Goal: Task Accomplishment & Management: Complete application form

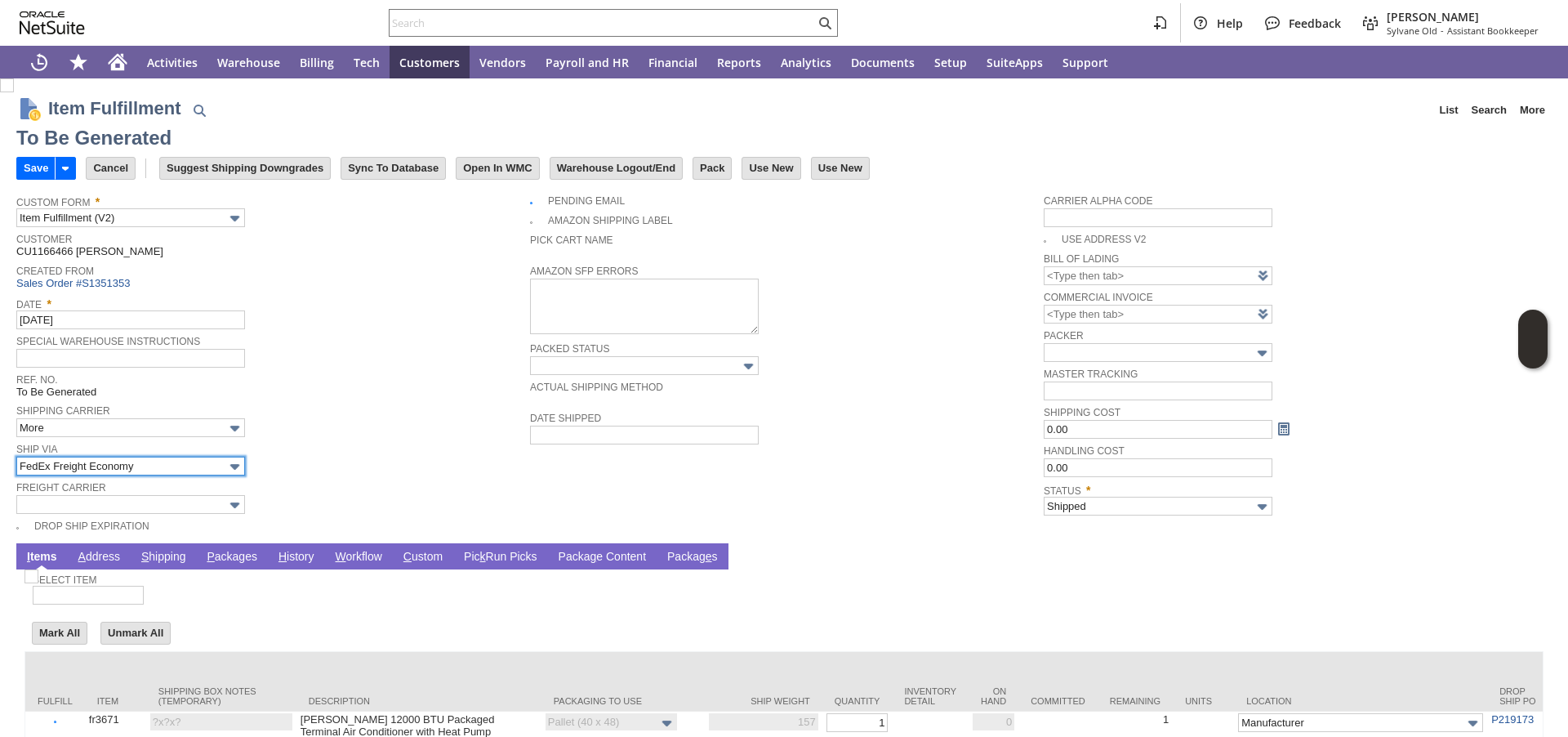
click at [155, 468] on input "FedEx Freight Economy" at bounding box center [130, 466] width 228 height 19
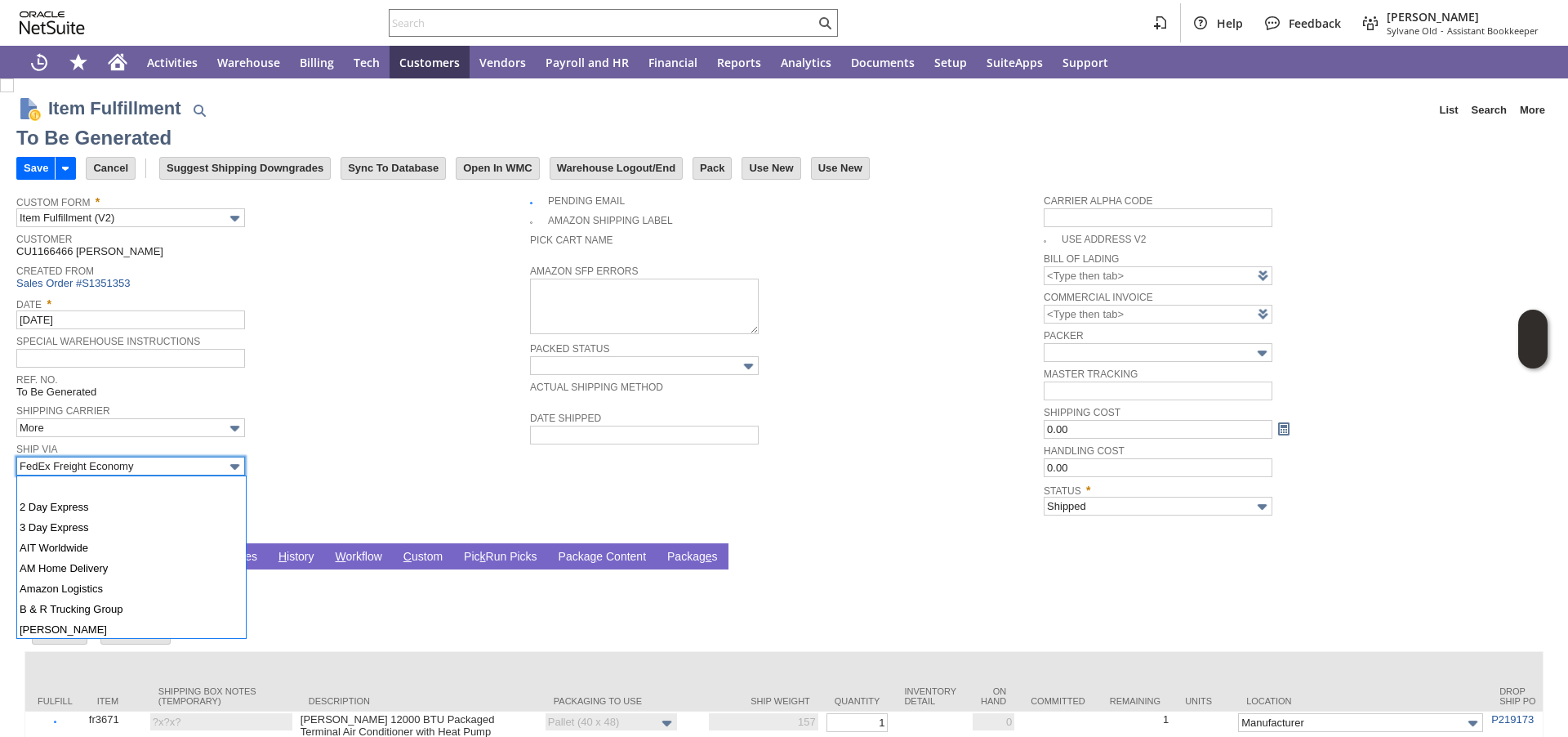
scroll to position [318, 0]
click at [356, 459] on div "Ship Via FedEx Freight Economy" at bounding box center [269, 457] width 506 height 37
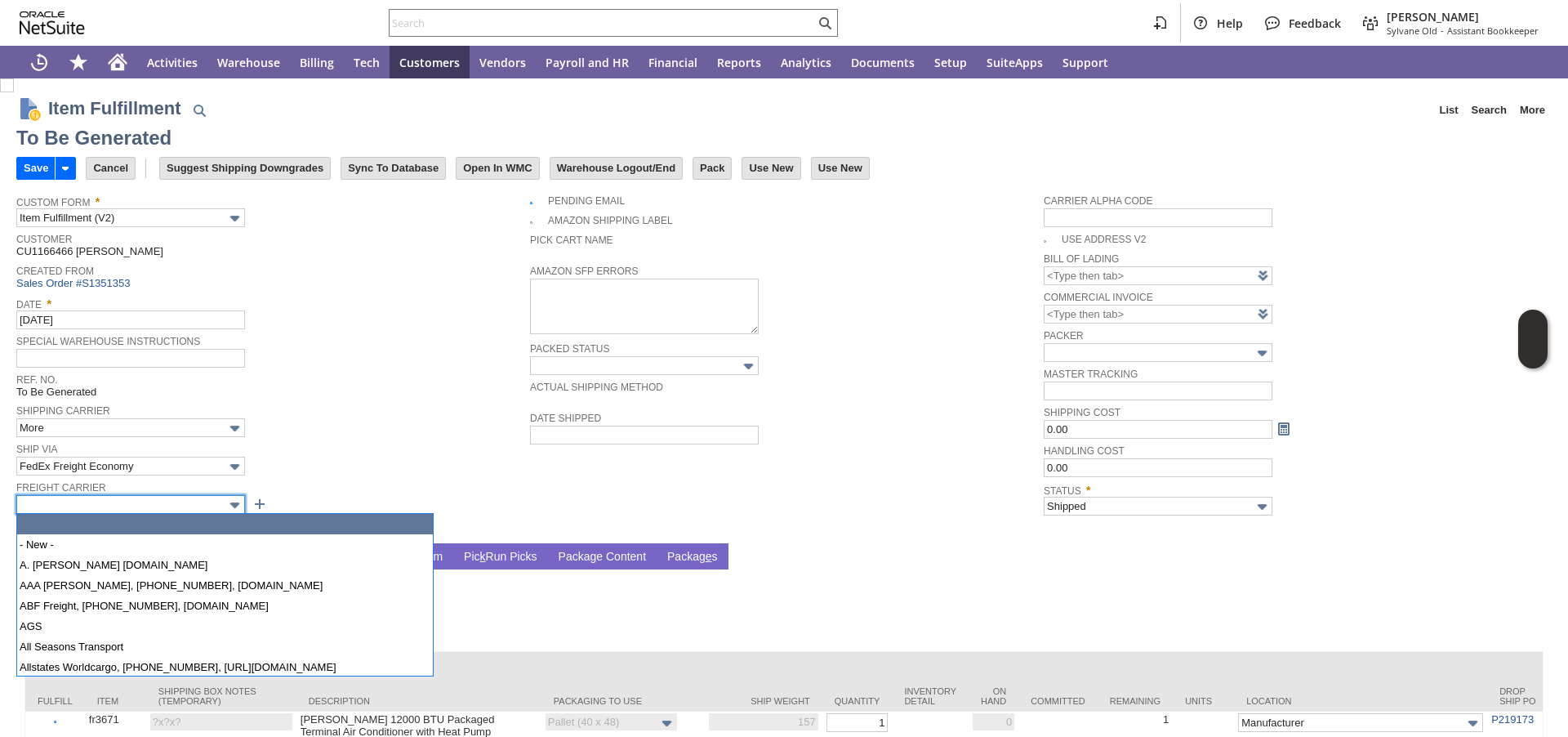
click at [171, 506] on input "text" at bounding box center [130, 505] width 228 height 19
click at [168, 473] on input "FedEx Freight Economy" at bounding box center [130, 466] width 228 height 19
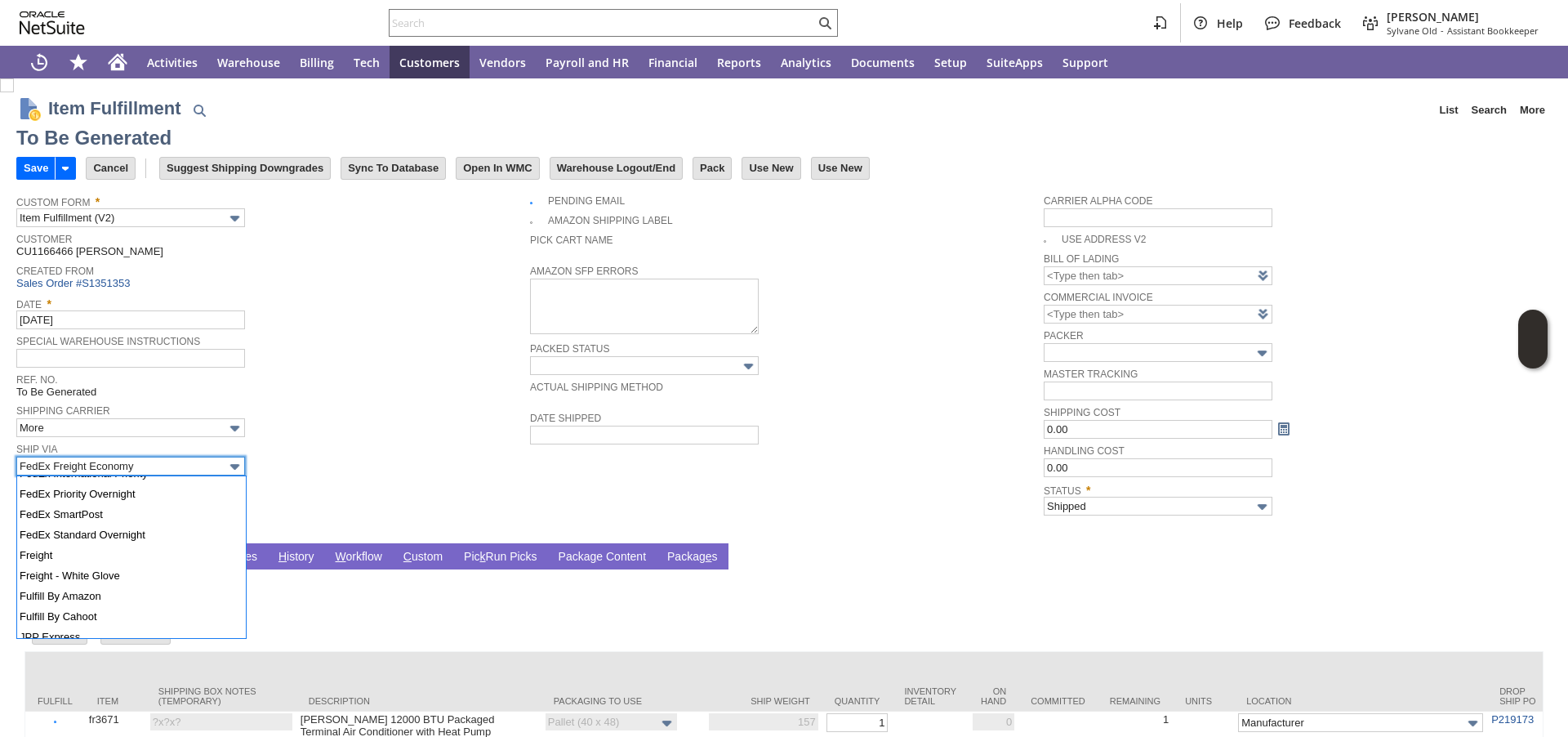
scroll to position [423, 0]
type input "Freight"
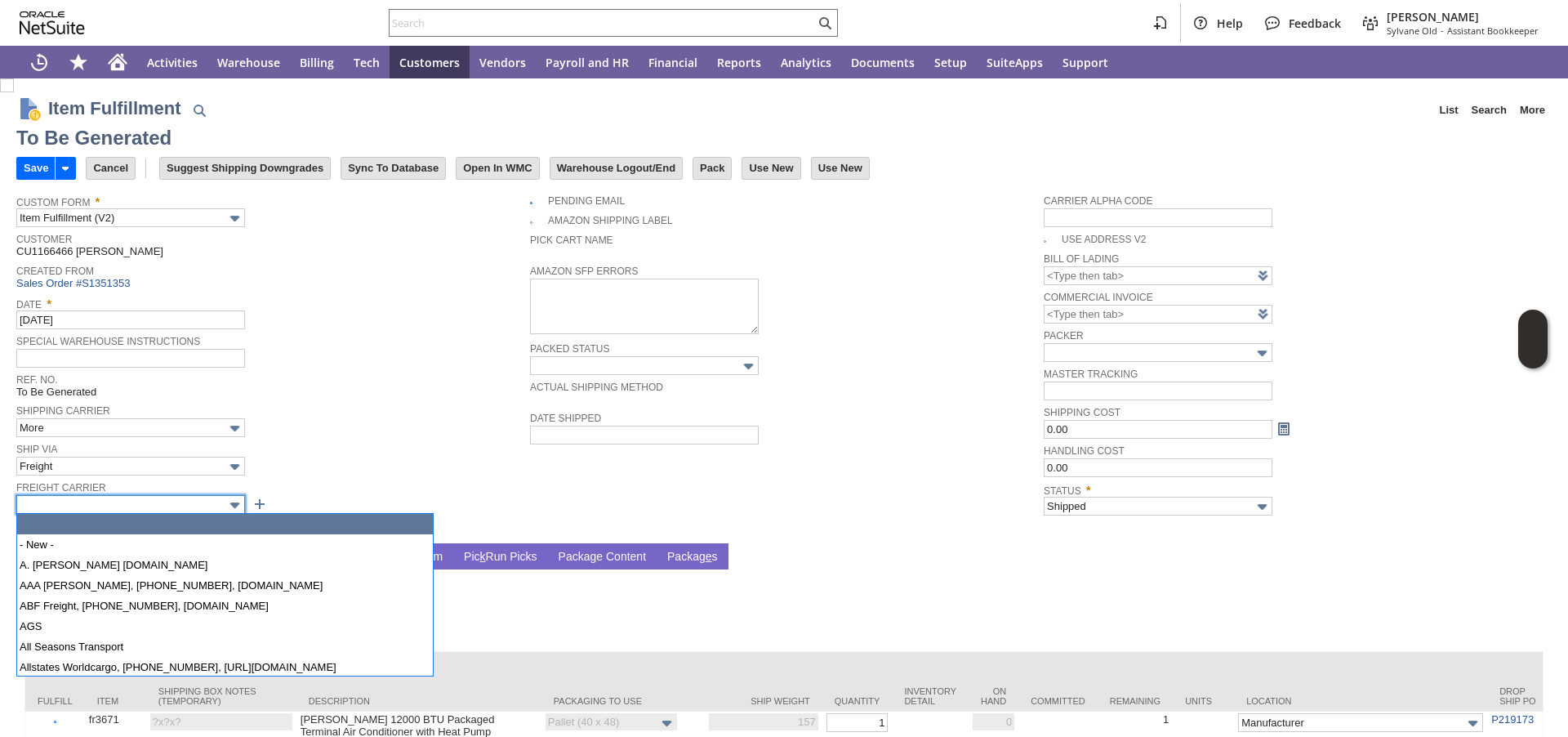
click at [80, 510] on input "text" at bounding box center [130, 505] width 228 height 19
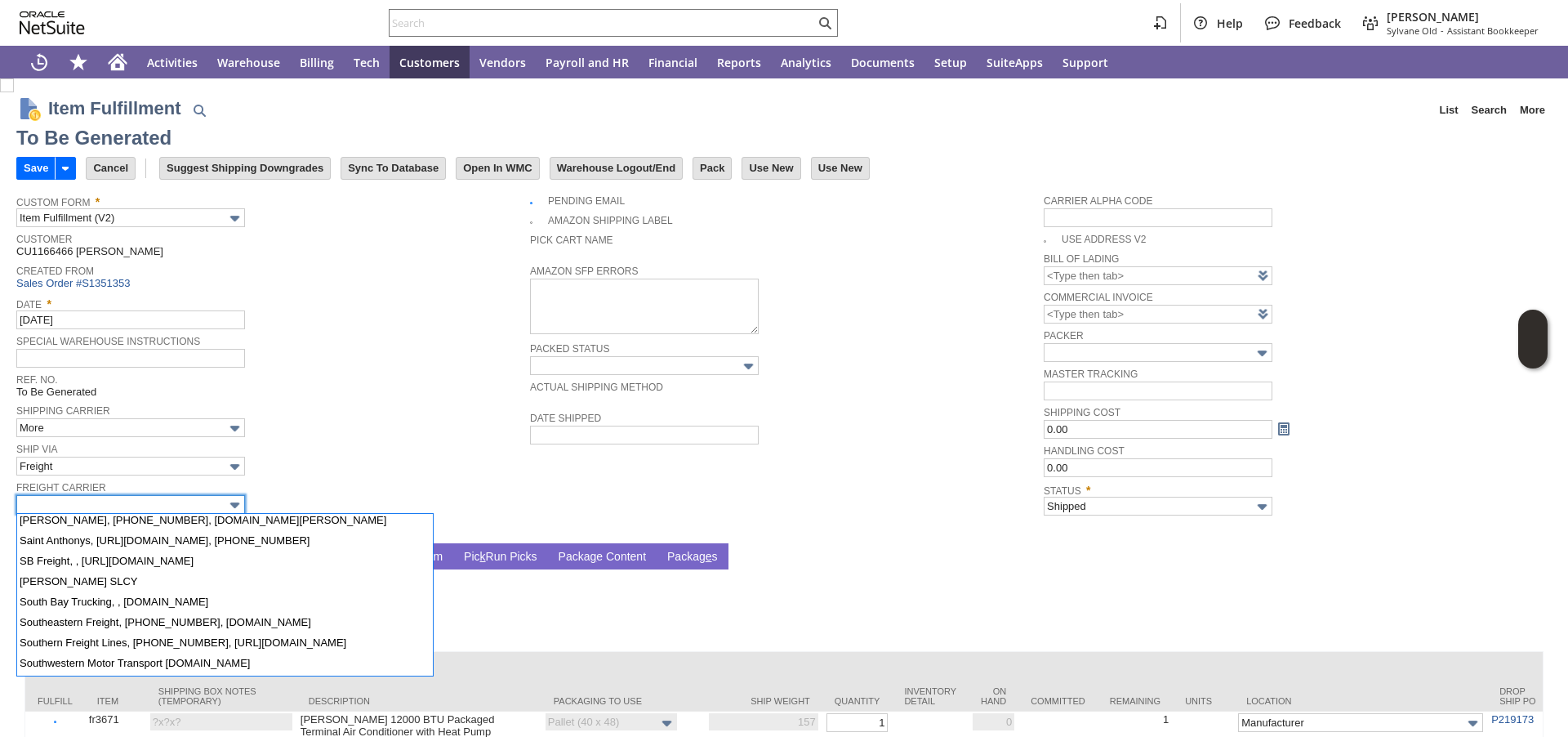
scroll to position [1458, 0]
type input "SAIA, 800-765-7242, www.saia.com"
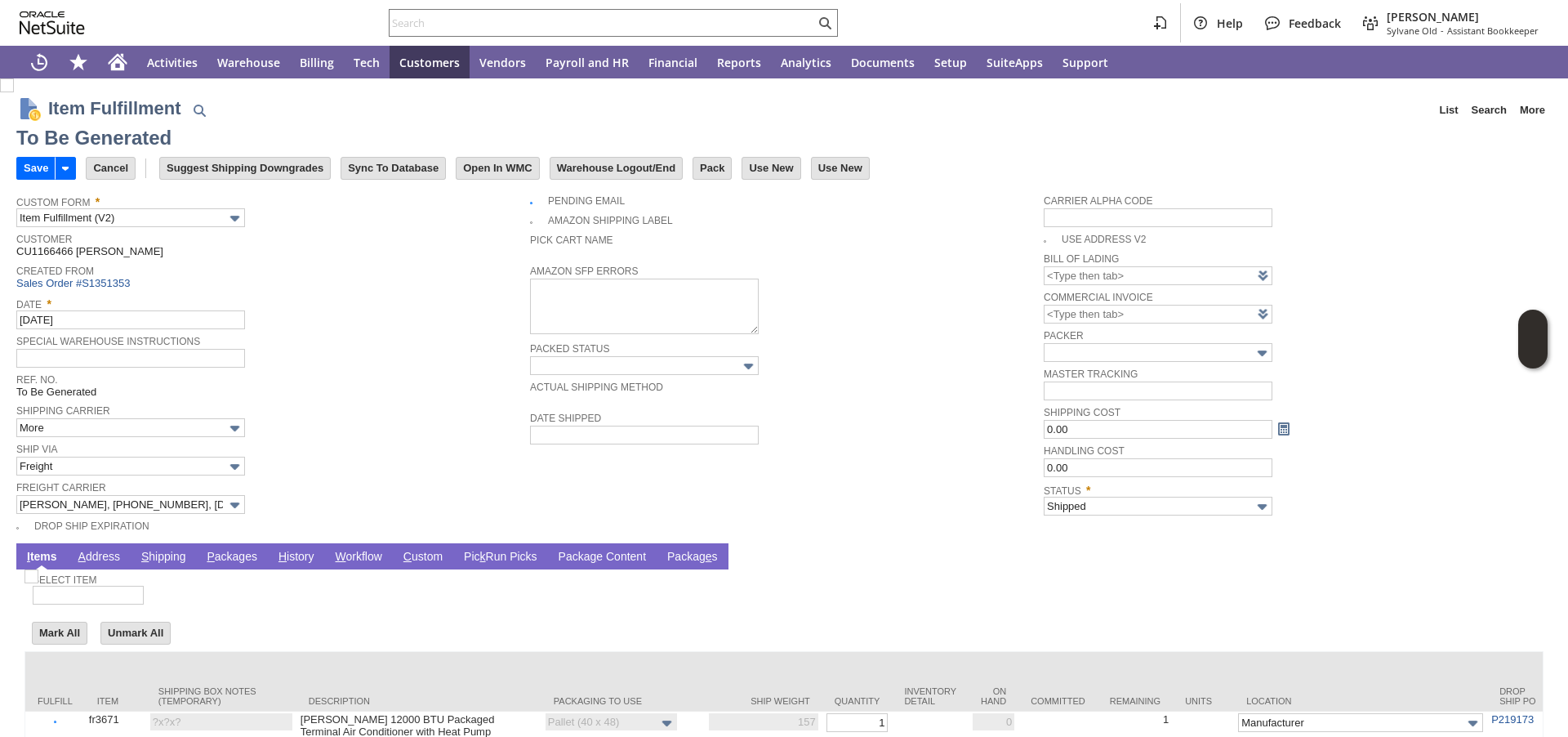
drag, startPoint x: 418, startPoint y: 475, endPoint x: 287, endPoint y: 553, distance: 152.5
click at [418, 474] on div "Ship Via Freight" at bounding box center [269, 457] width 506 height 37
click at [224, 560] on link "P ackages" at bounding box center [231, 557] width 59 height 16
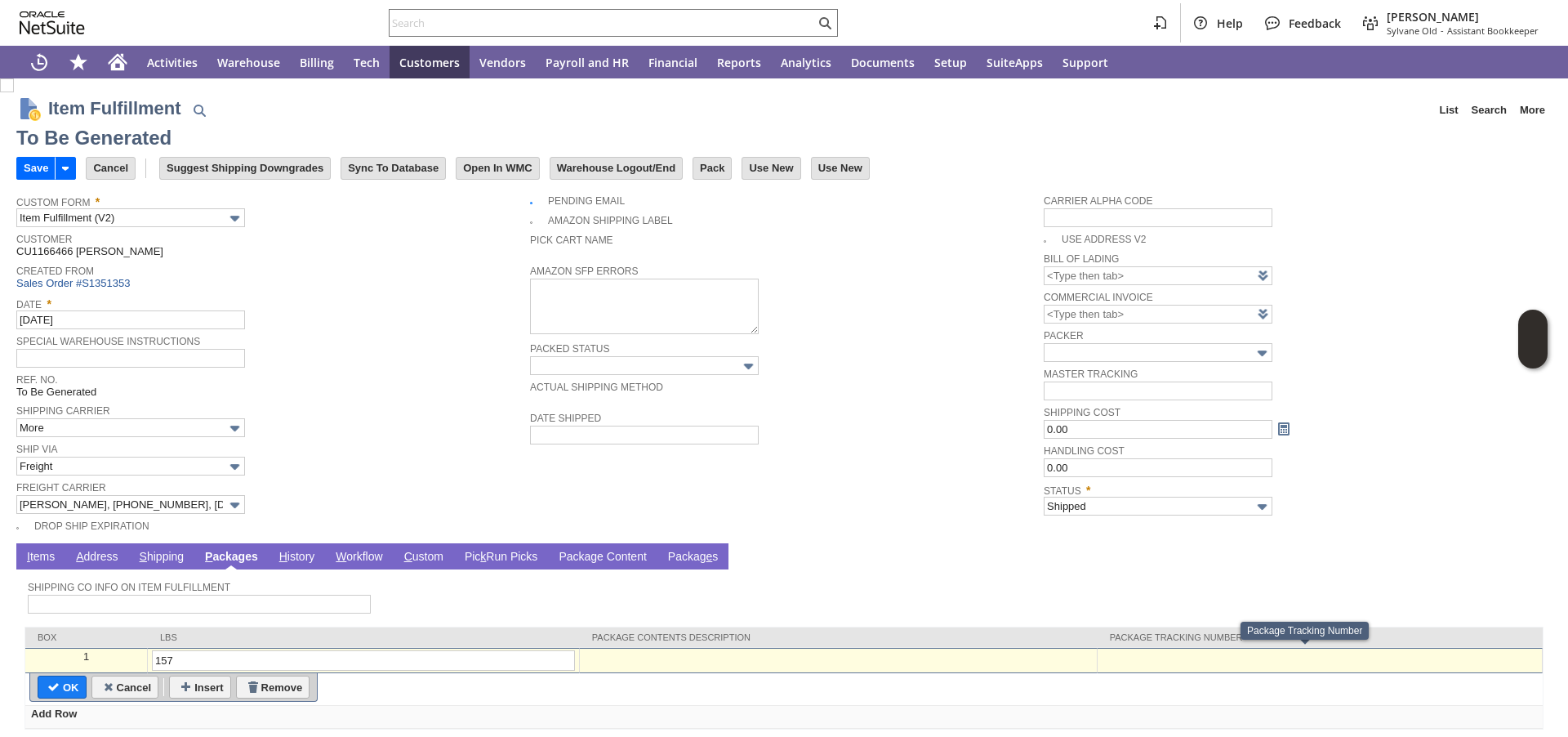
click at [1130, 666] on td at bounding box center [1321, 660] width 446 height 25
paste input "107825823902"
type input "107825823902"
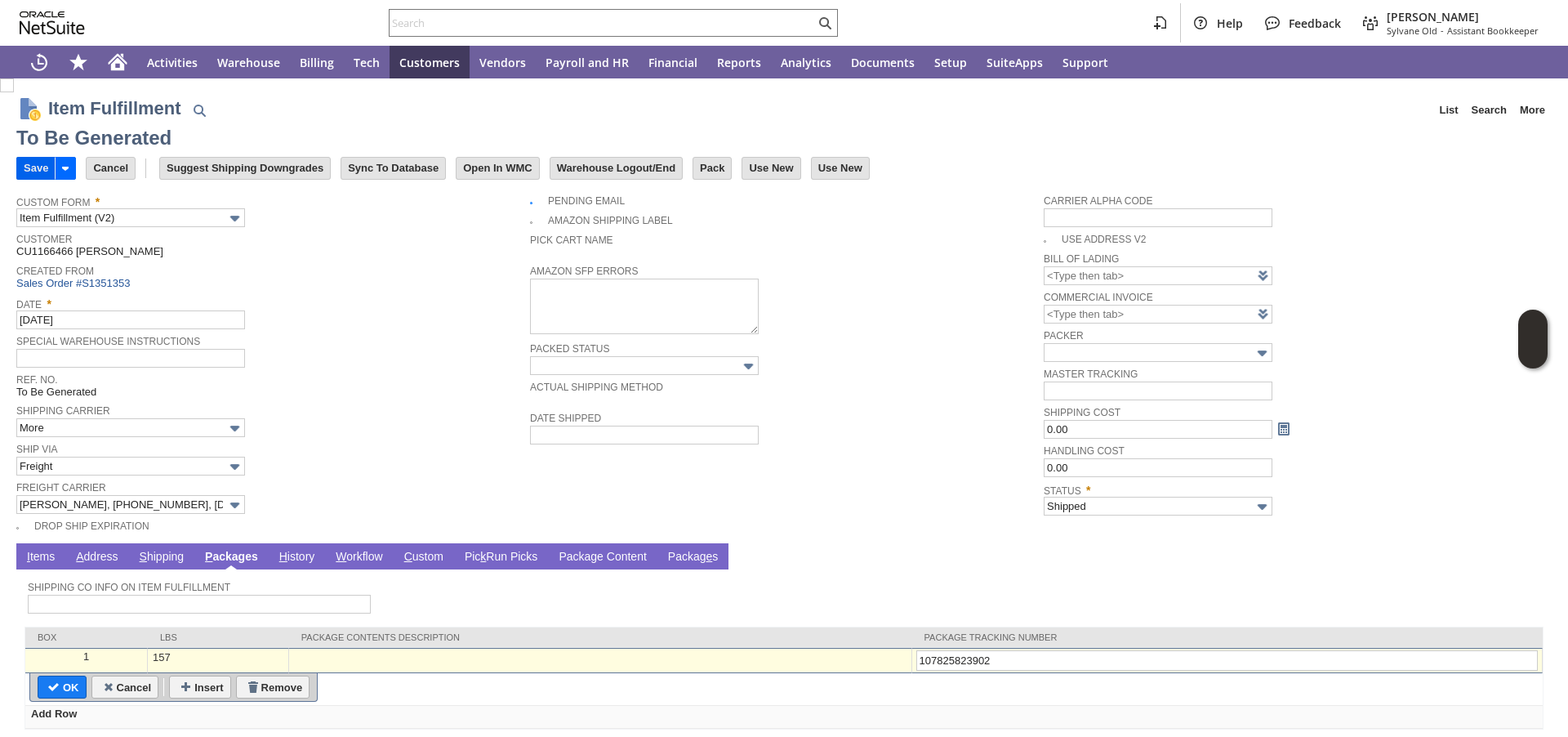
type input "107825823902"
click at [31, 170] on input "Save" at bounding box center [36, 168] width 37 height 22
type input "Add"
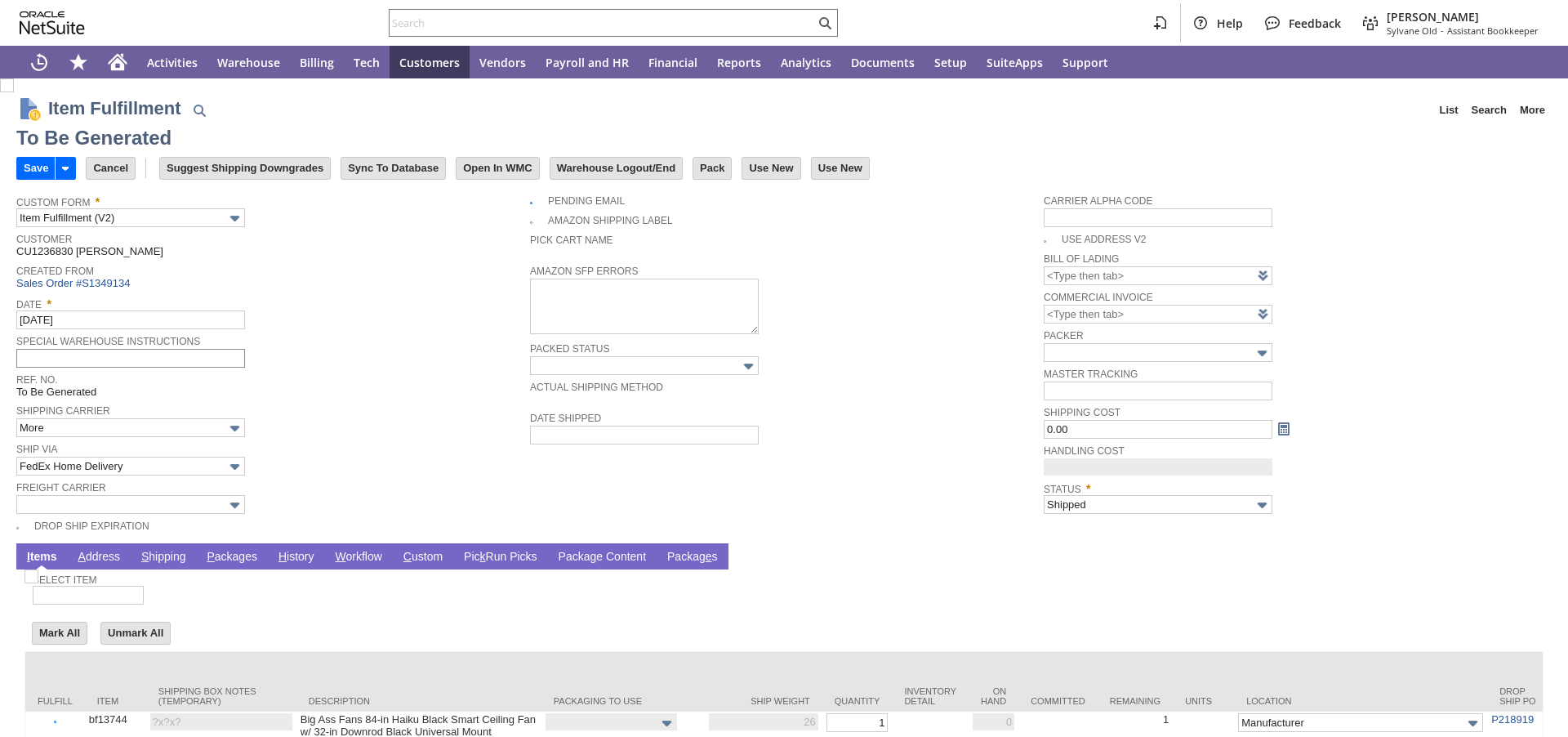
type input "0.00"
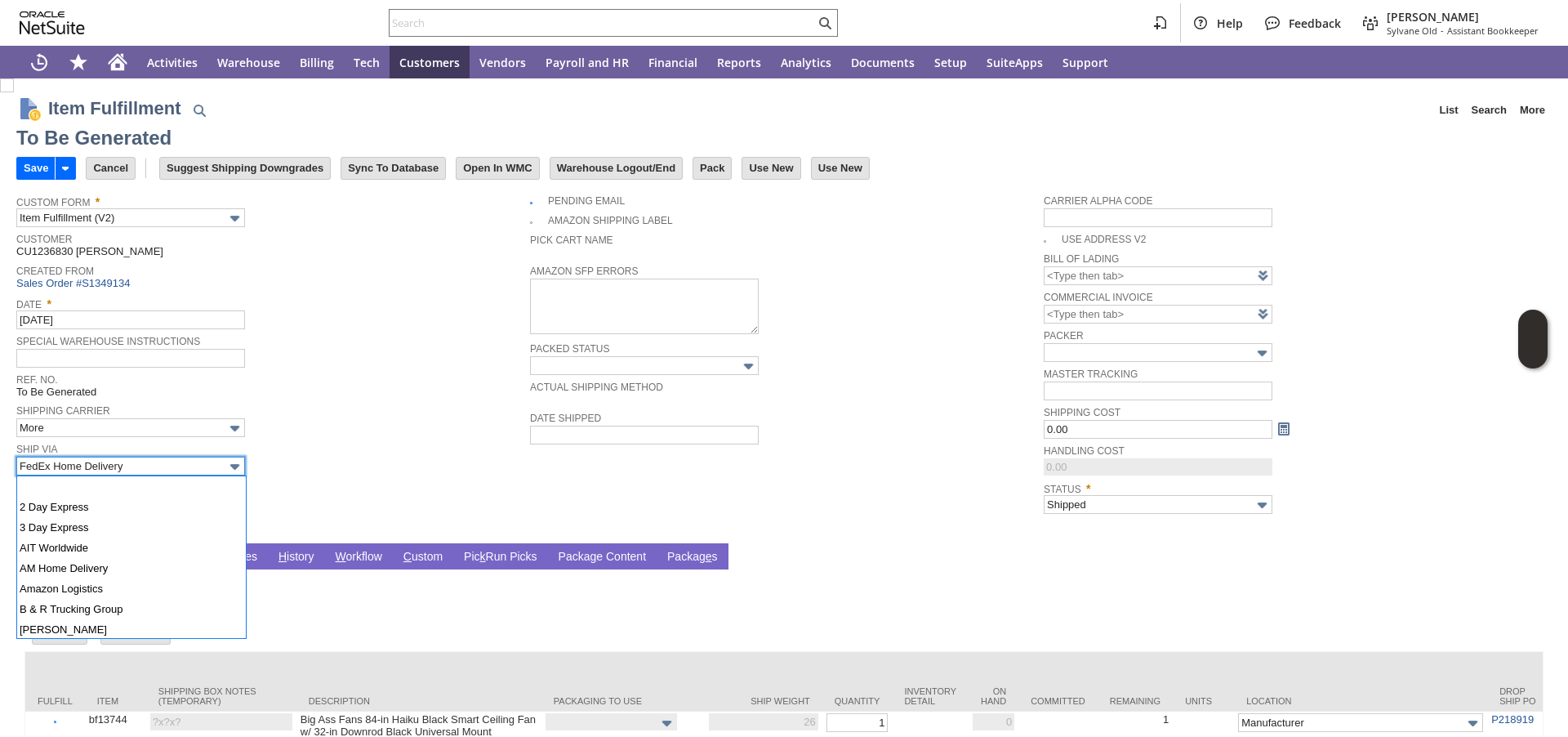
click at [119, 469] on input "FedEx Home Delivery" at bounding box center [130, 466] width 228 height 19
type input "UPS Ground"
type input "Add"
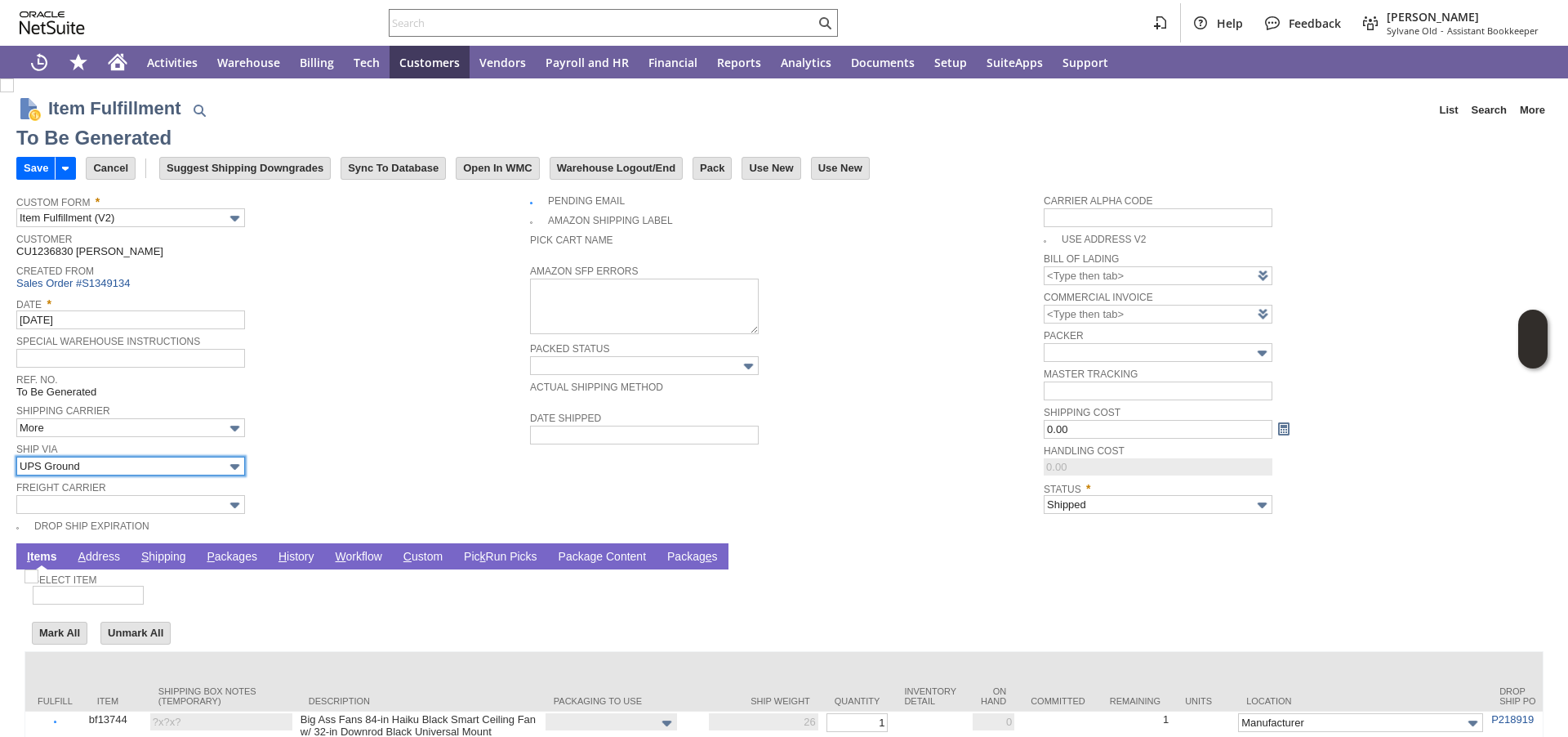
type input "OK"
click at [234, 557] on link "P ackages" at bounding box center [231, 557] width 59 height 16
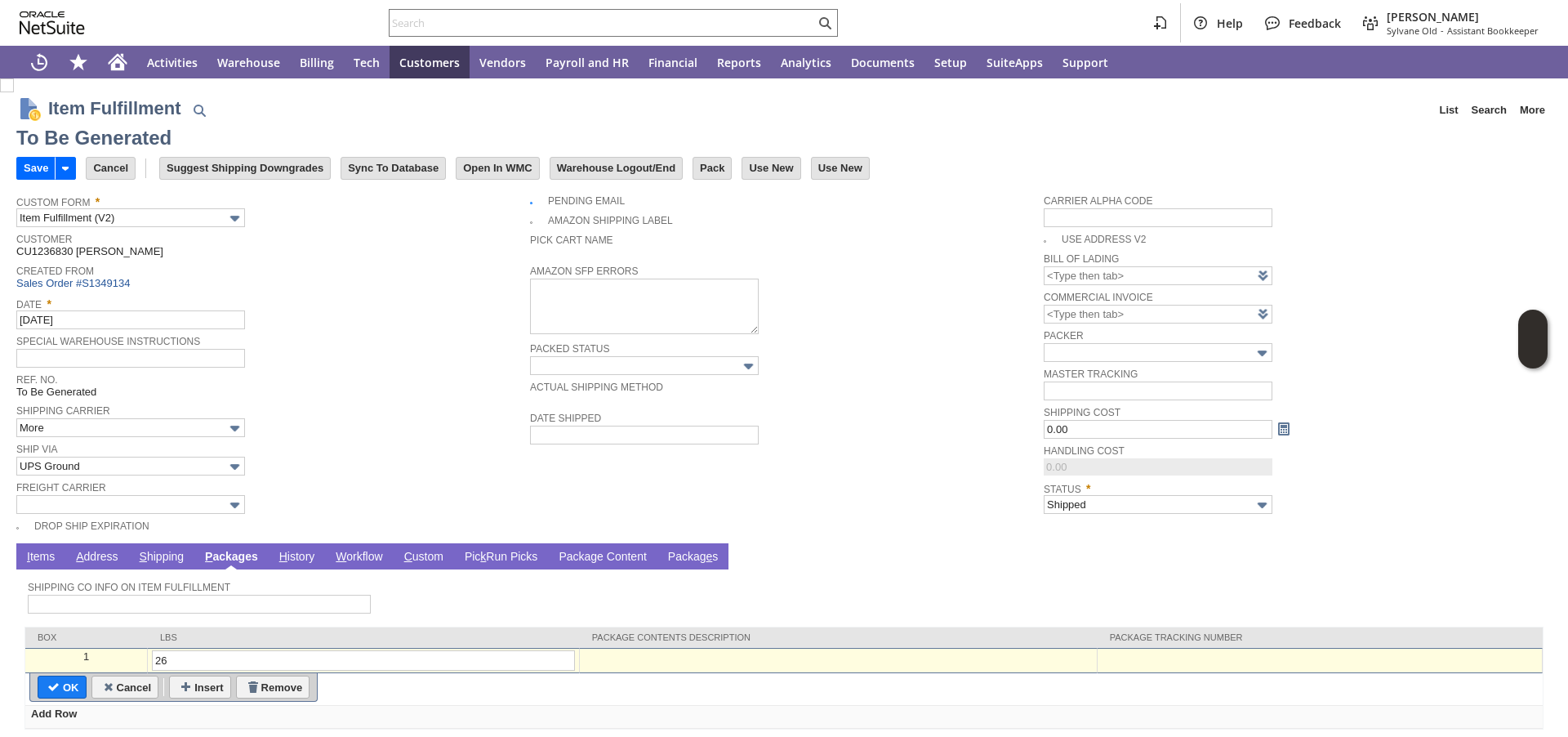
click at [1102, 658] on div at bounding box center [1320, 657] width 436 height 14
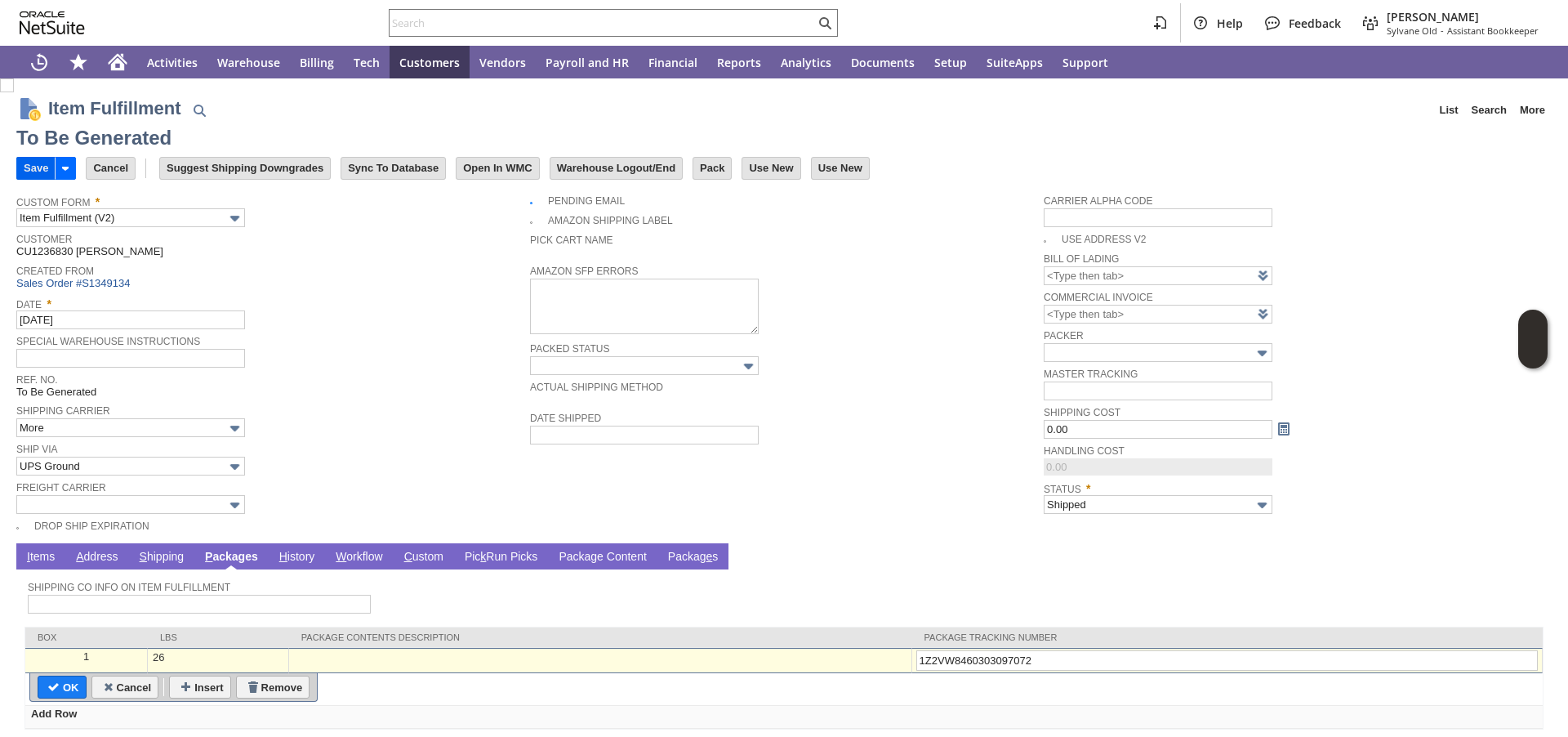
type input "1Z2VW8460303097072"
click at [41, 169] on input "Save" at bounding box center [36, 168] width 37 height 22
type input "Add"
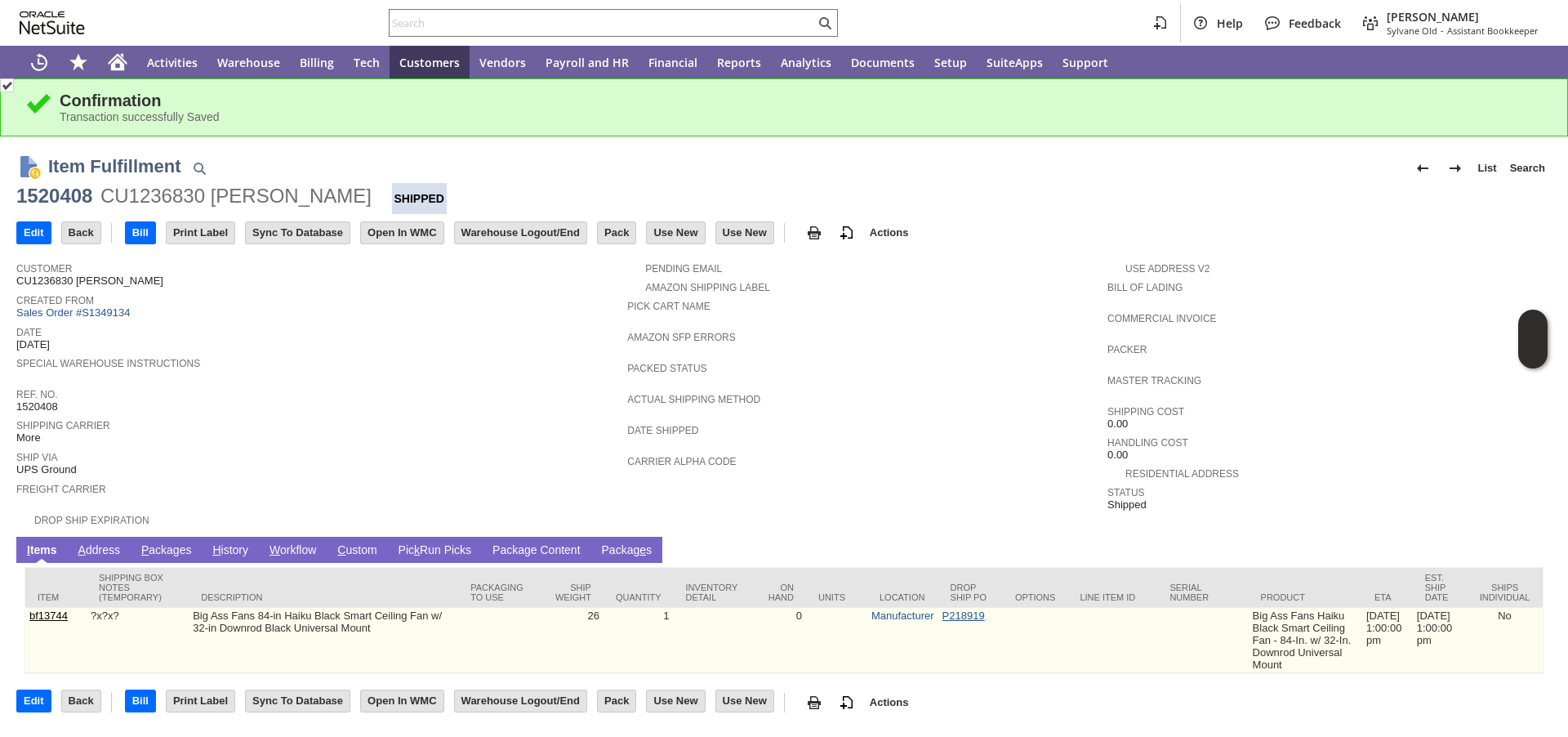
click at [943, 621] on link "P218919" at bounding box center [963, 615] width 42 height 12
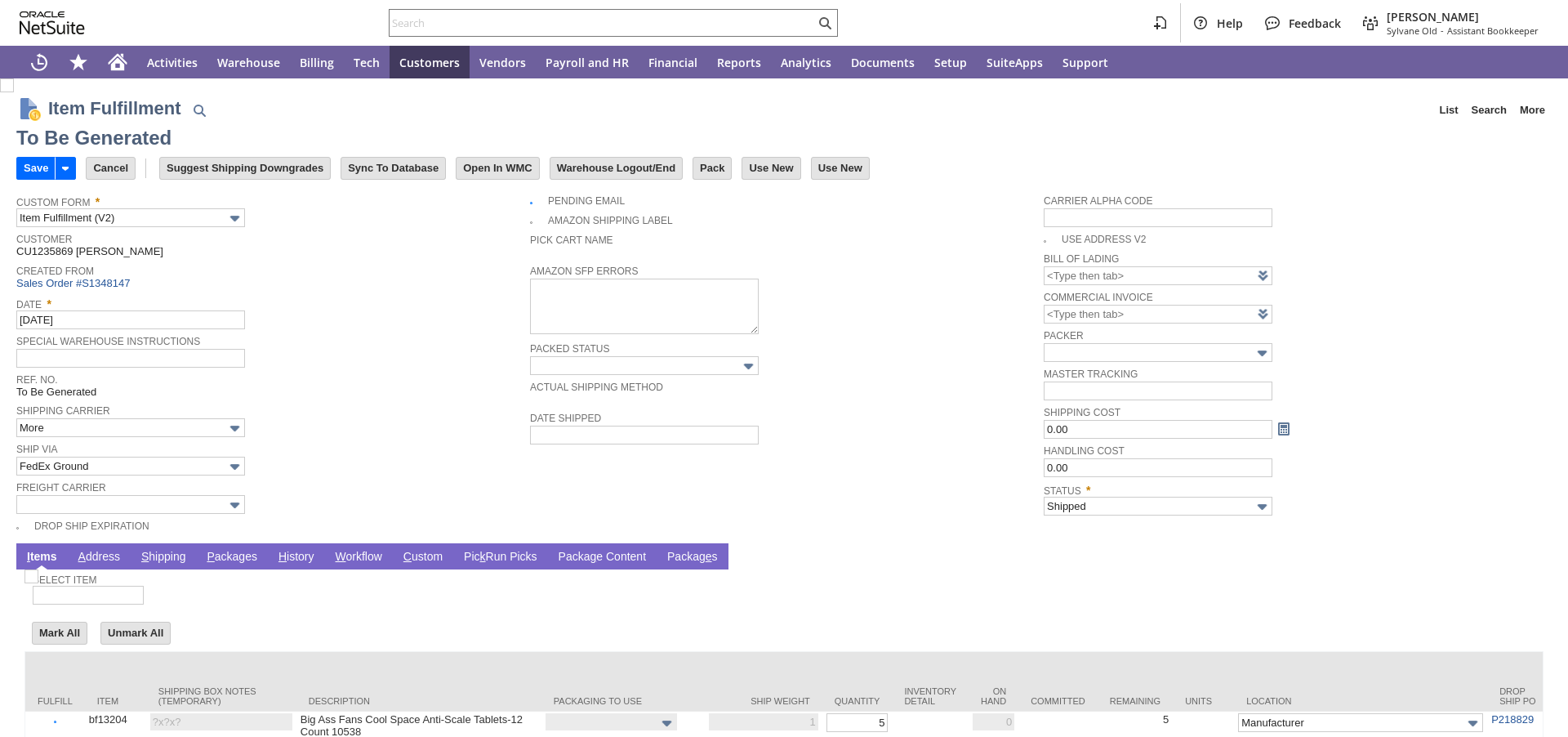
type input "Add"
click at [129, 471] on input "FedEx Ground" at bounding box center [130, 466] width 228 height 19
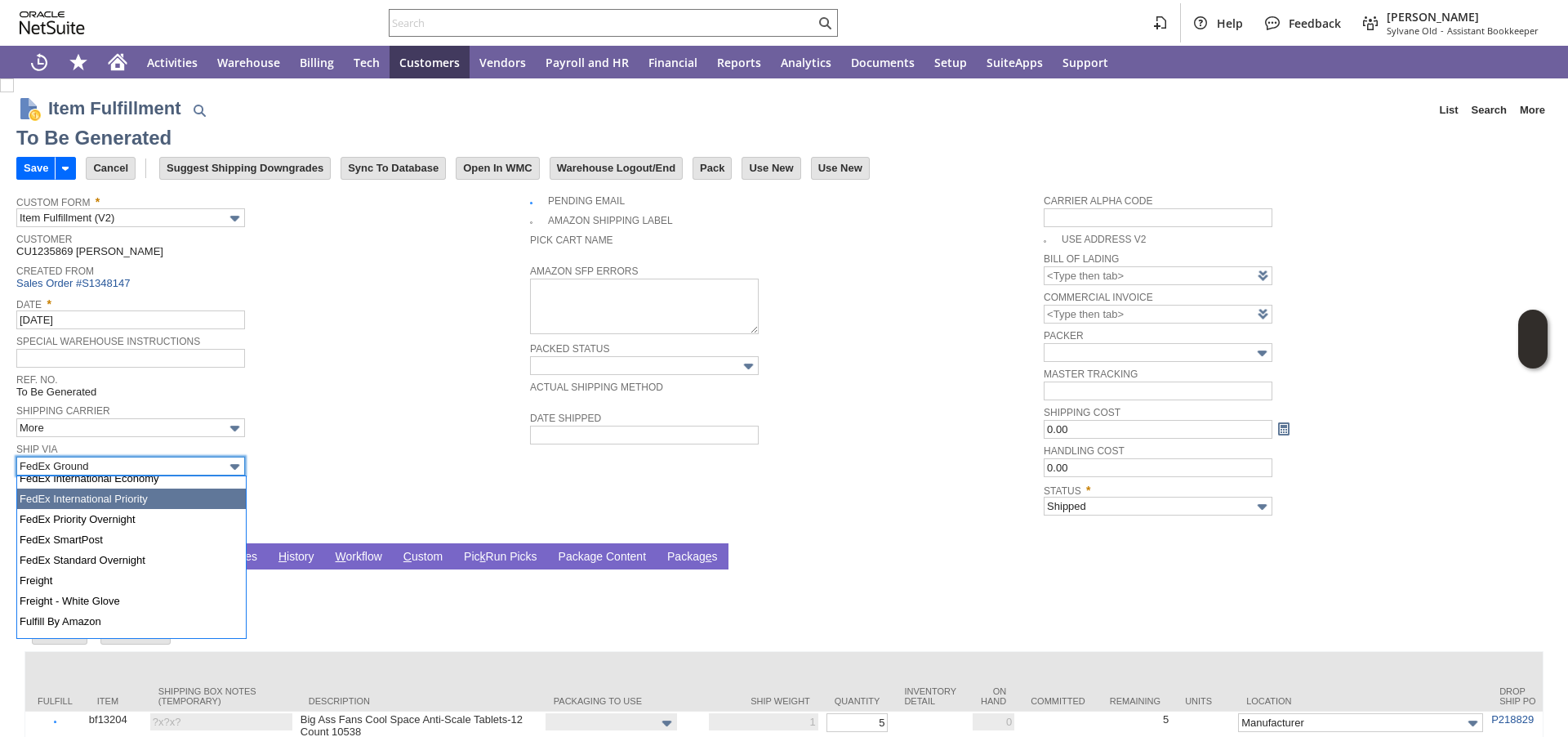
scroll to position [688, 0]
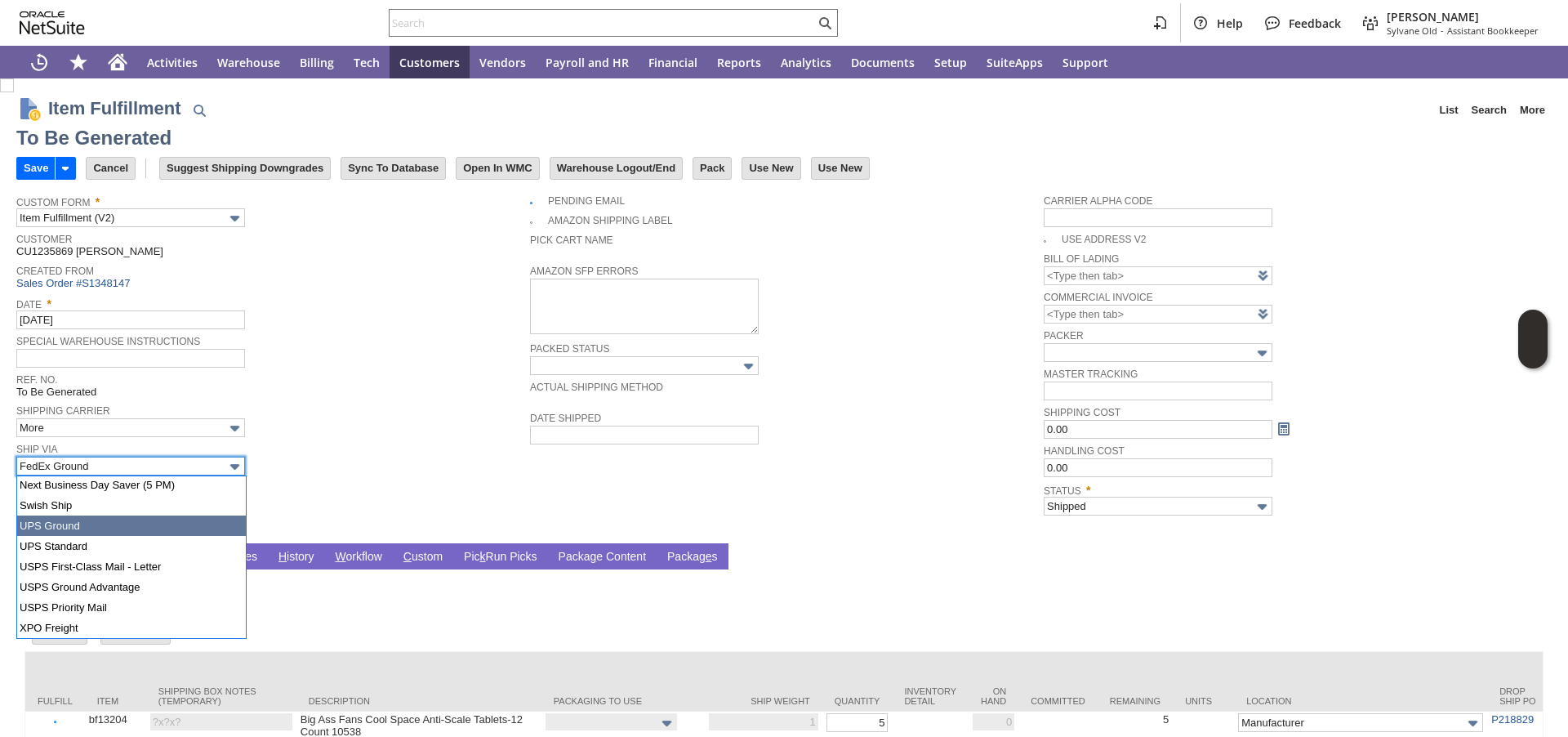
type input "UPS Ground"
type input "Add"
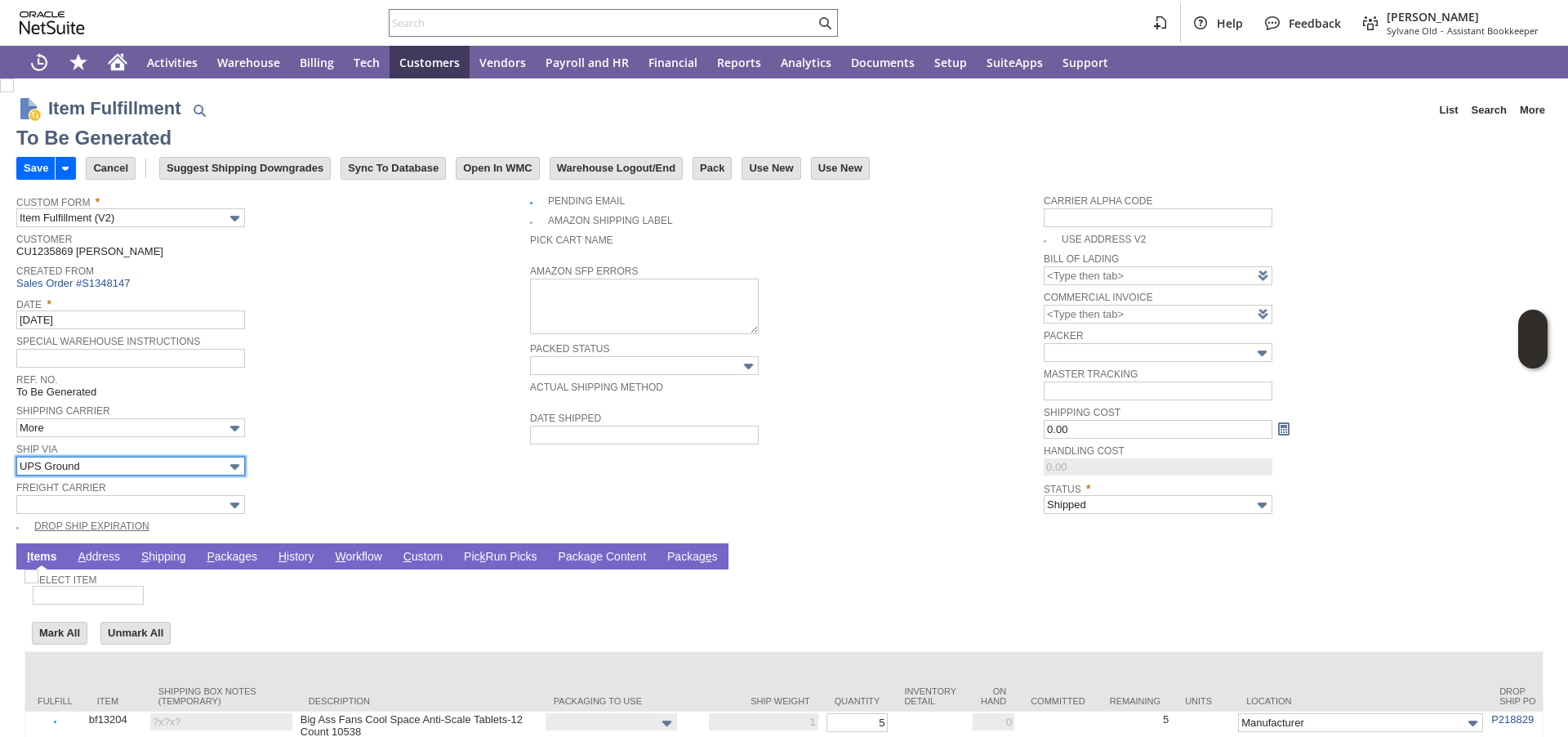
type input "5"
type input "OK"
click at [227, 558] on link "P ackages" at bounding box center [231, 557] width 59 height 16
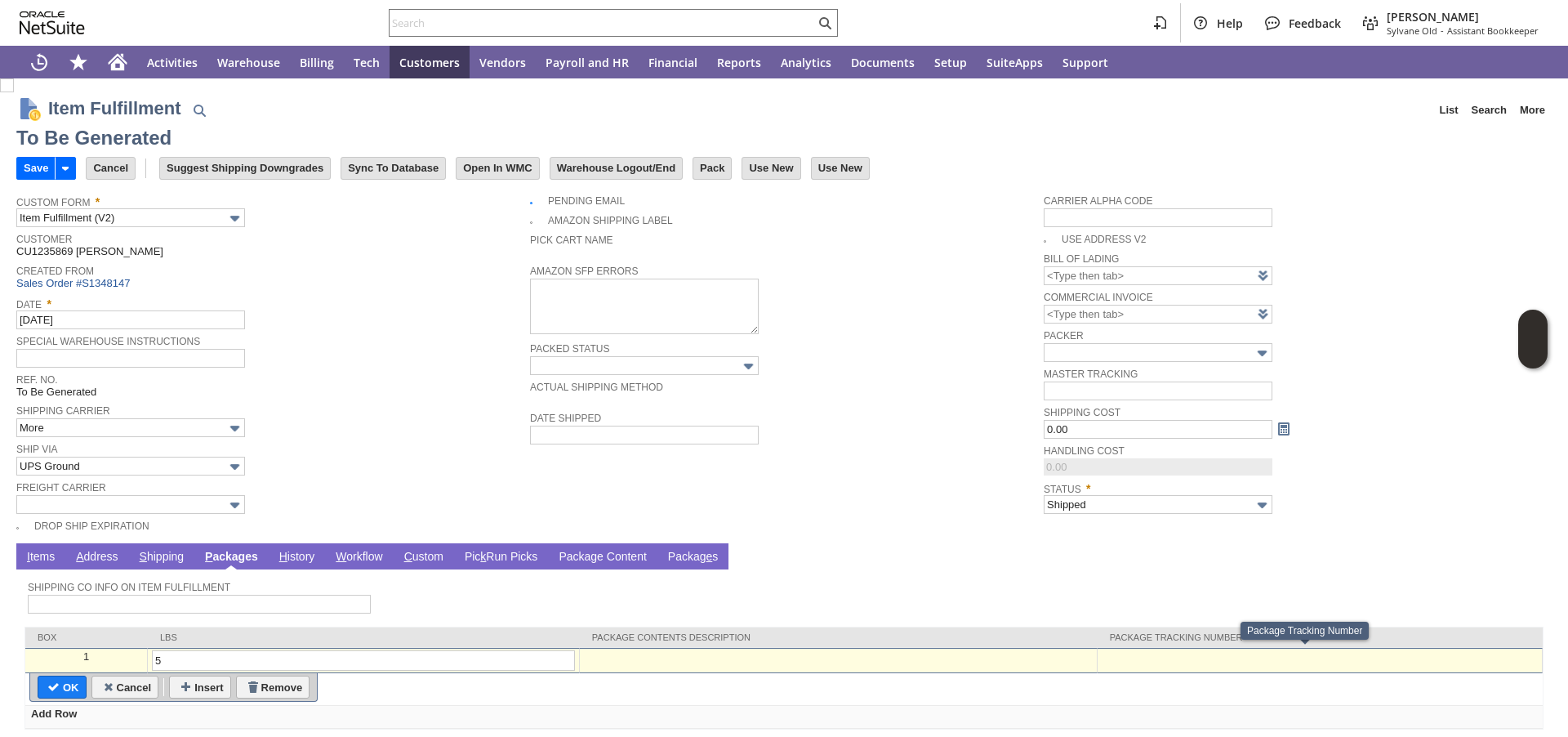
click at [1107, 661] on div at bounding box center [1320, 657] width 436 height 14
paste input "1ZGH27130340073291"
type input "1ZGH27130340073291"
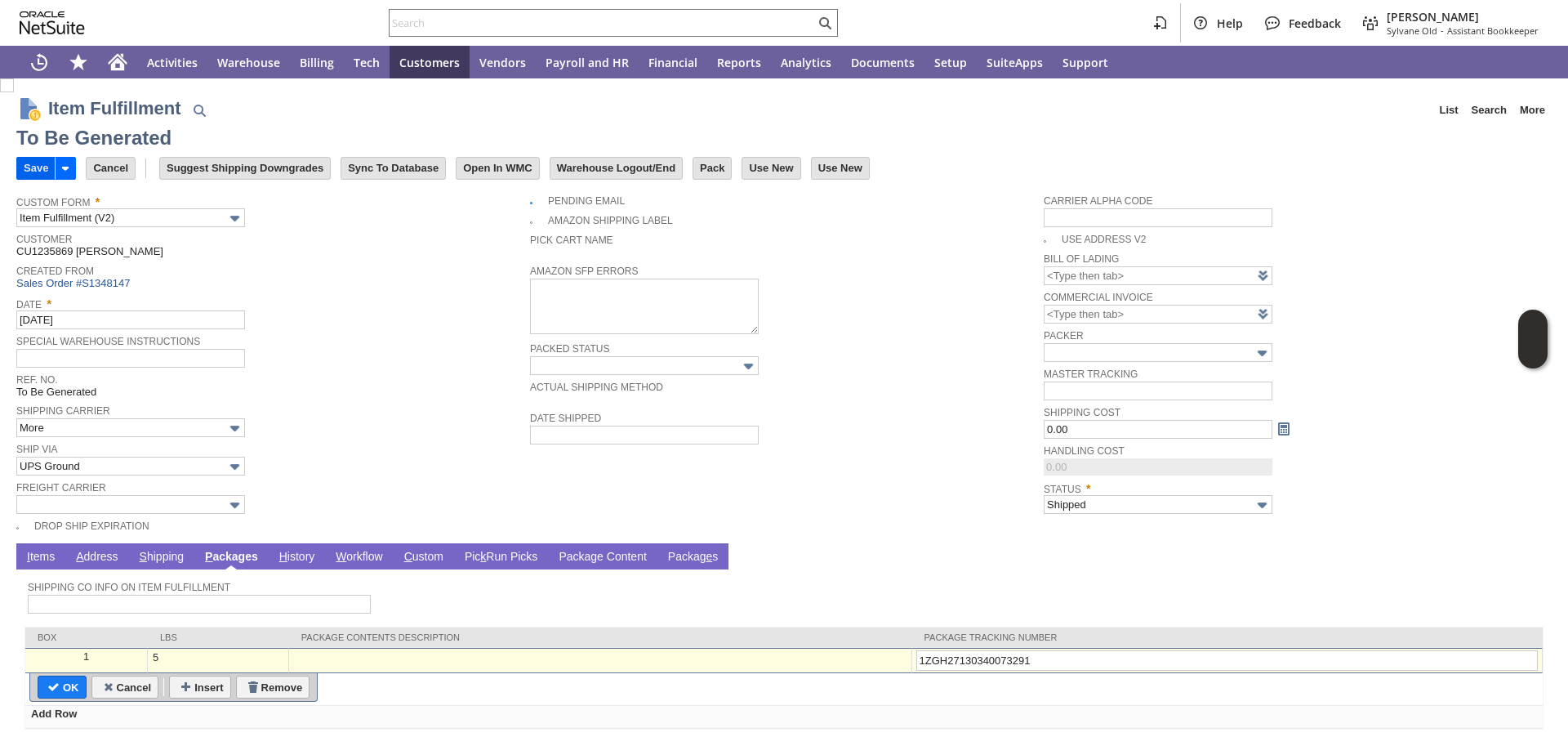
type input "1ZGH27130340073291"
click at [19, 174] on input "Save" at bounding box center [36, 168] width 37 height 22
type input "Add"
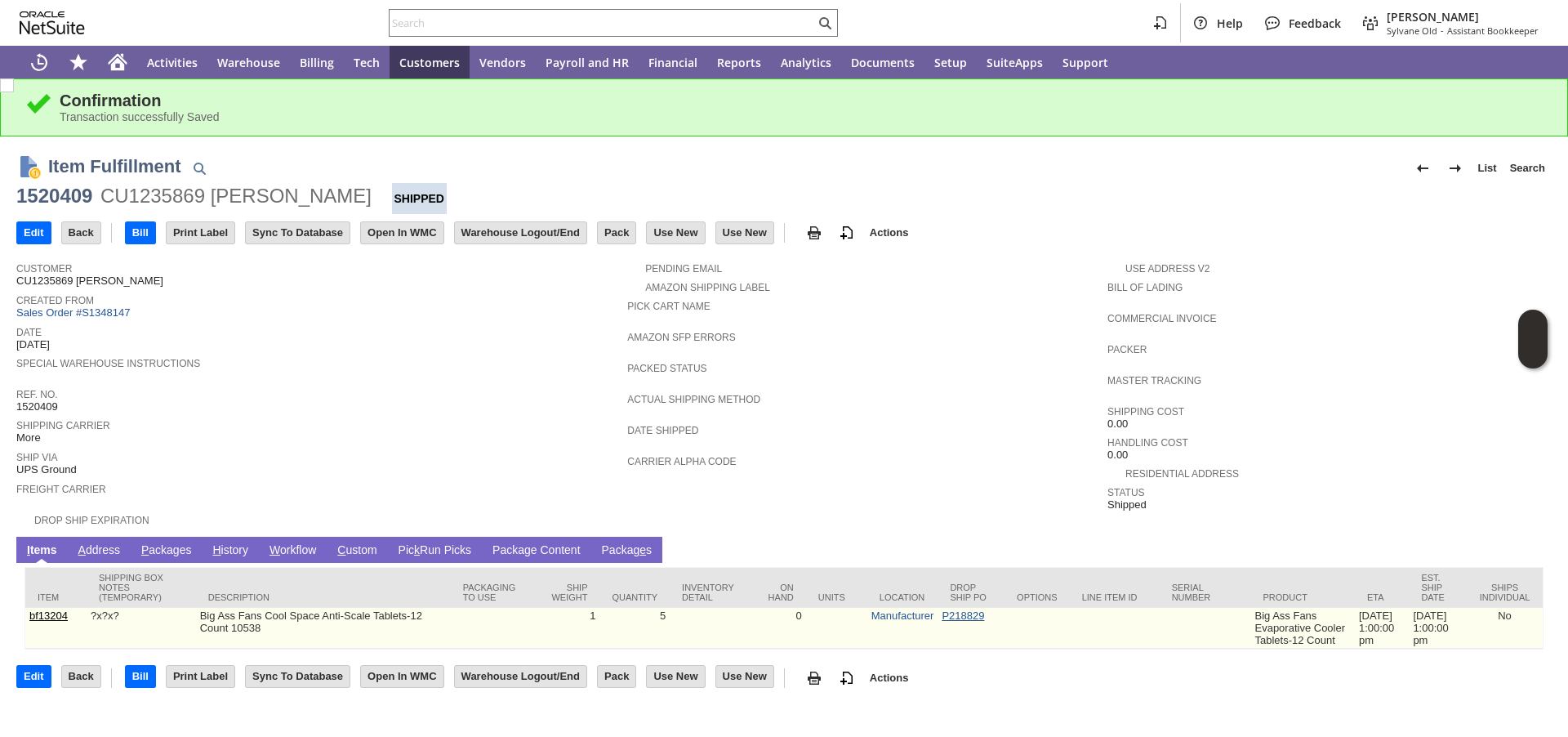
click at [942, 622] on link "P218829" at bounding box center [962, 615] width 42 height 12
